Goal: Navigation & Orientation: Find specific page/section

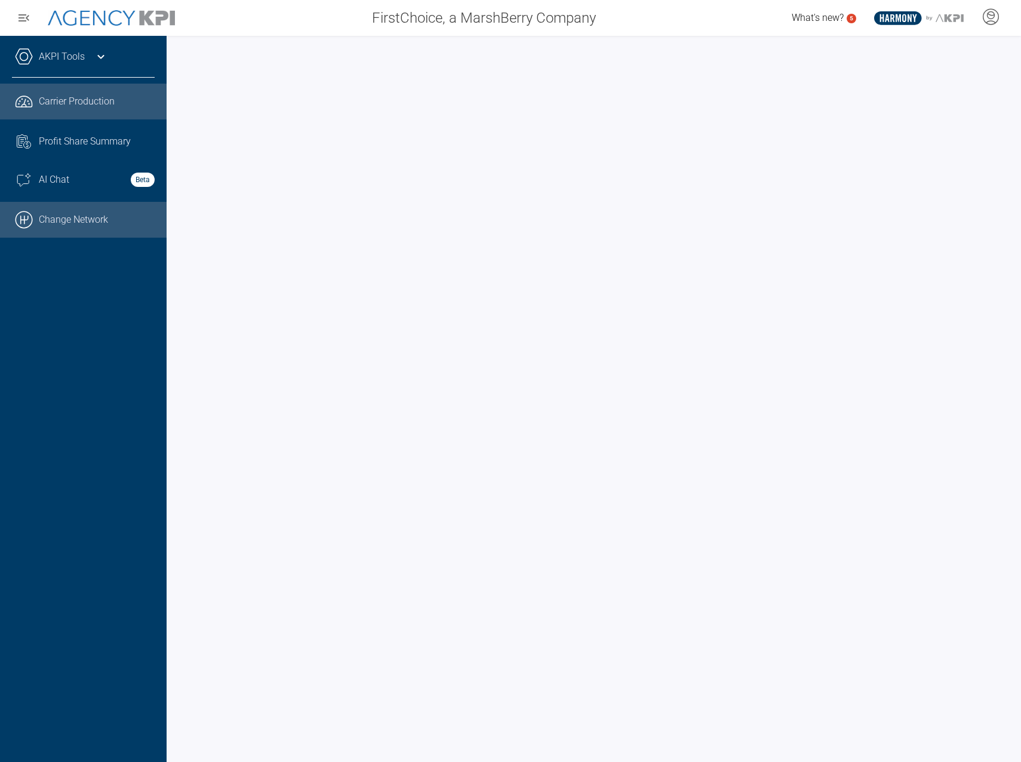
click at [93, 228] on link ".cls-1{fill:none;stroke:#000;stroke-linecap:round;stroke-linejoin:round;stroke-…" at bounding box center [83, 220] width 167 height 36
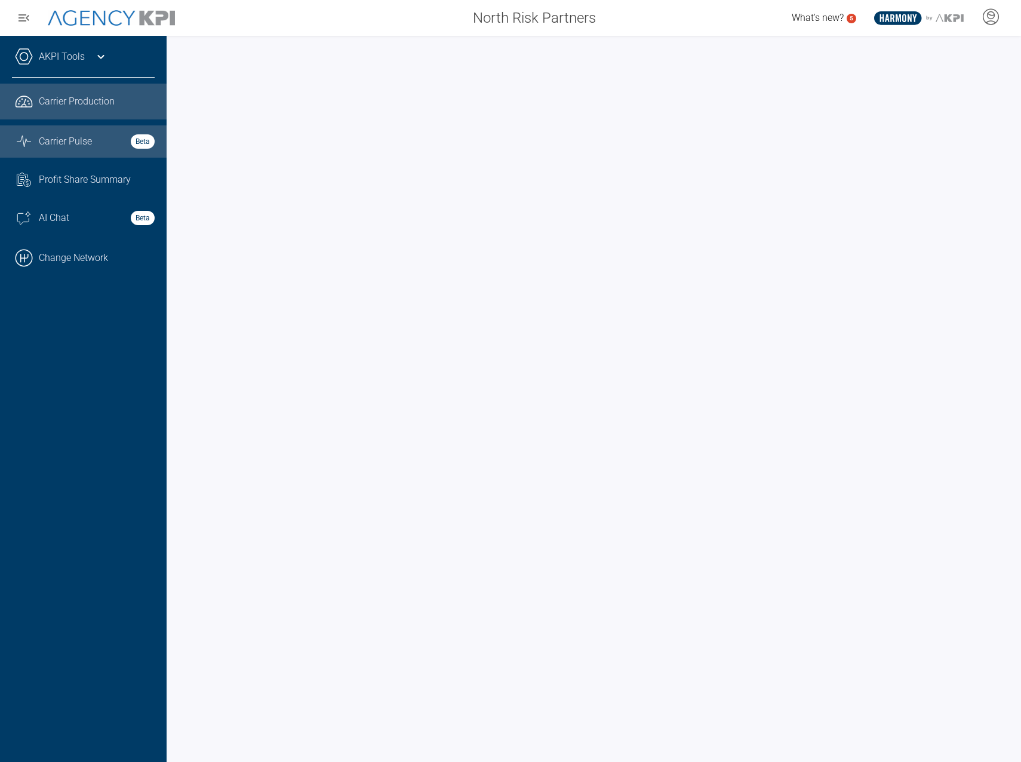
click at [82, 133] on link "Graph Stats Streamline Icon: [URL][DOMAIN_NAME] Carrier Pulse Beta" at bounding box center [83, 141] width 167 height 32
click at [85, 106] on span "Carrier Production" at bounding box center [77, 101] width 76 height 14
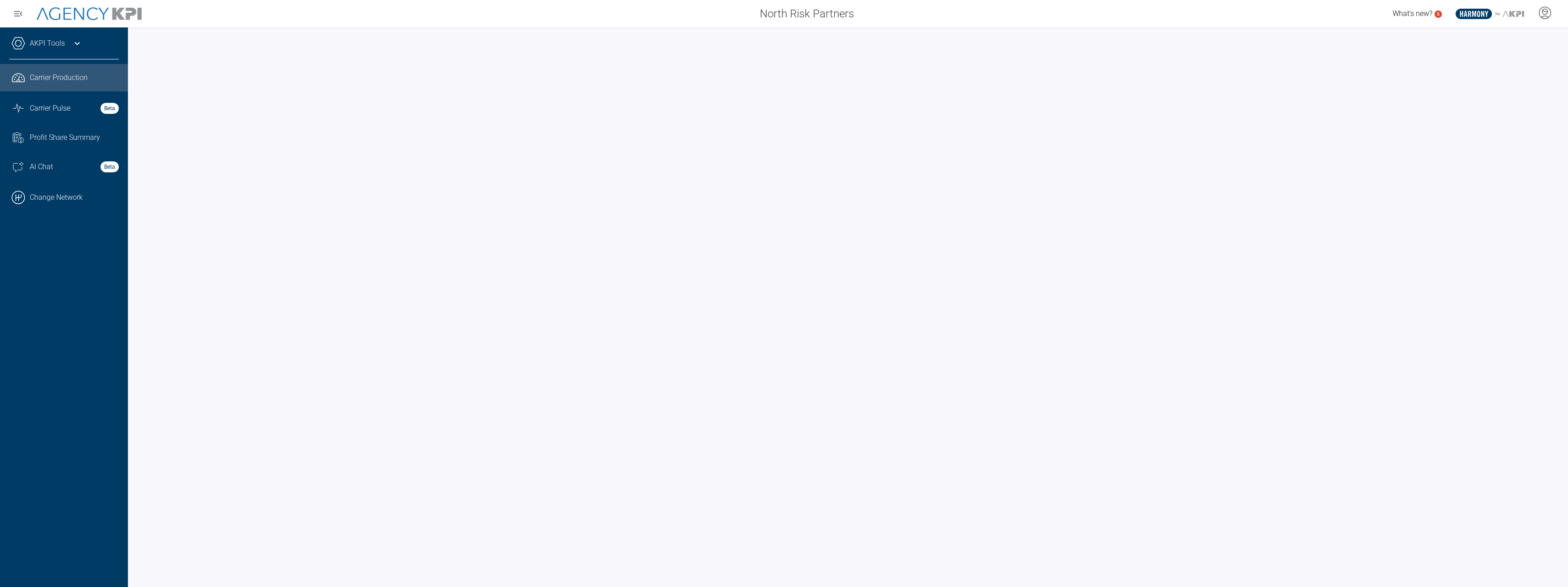
click at [74, 43] on icon at bounding box center [76, 44] width 5 height 3
